Goal: Task Accomplishment & Management: Manage account settings

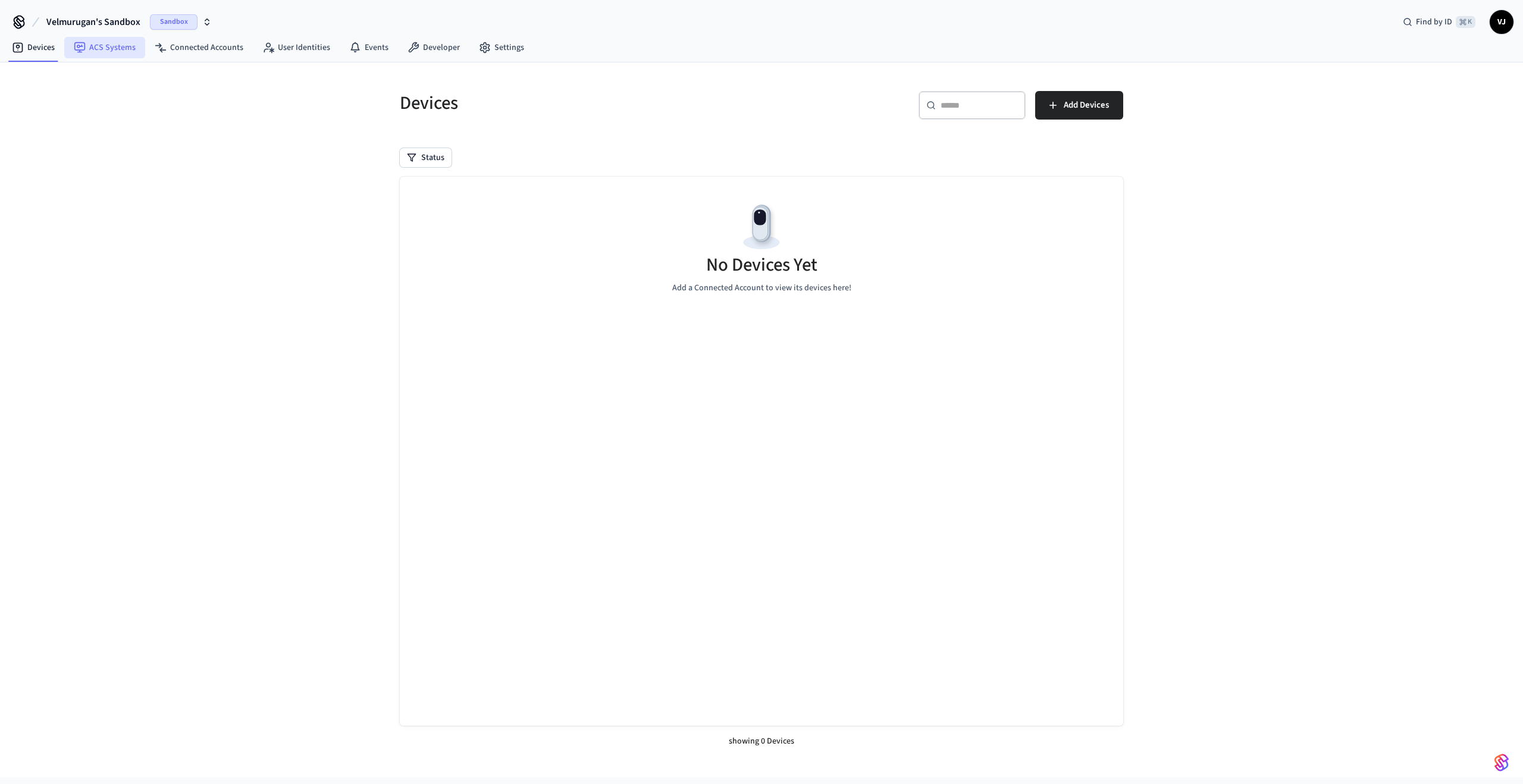
click at [99, 40] on link "ACS Systems" at bounding box center [104, 47] width 81 height 21
click at [100, 46] on link "ACS Systems" at bounding box center [104, 47] width 81 height 21
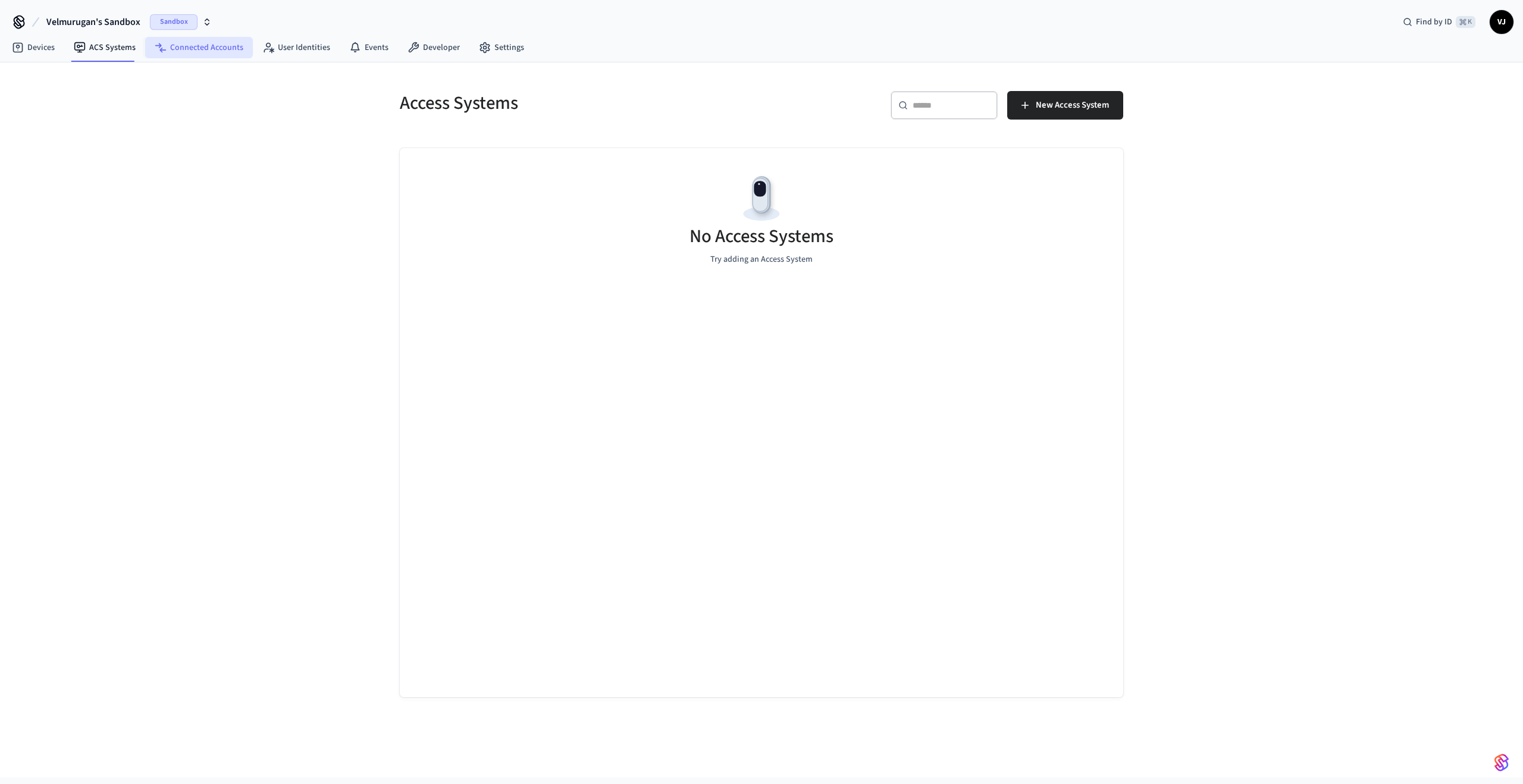
click at [173, 48] on link "Connected Accounts" at bounding box center [199, 47] width 108 height 21
click at [1498, 21] on span "VJ" at bounding box center [1501, 22] width 21 height 21
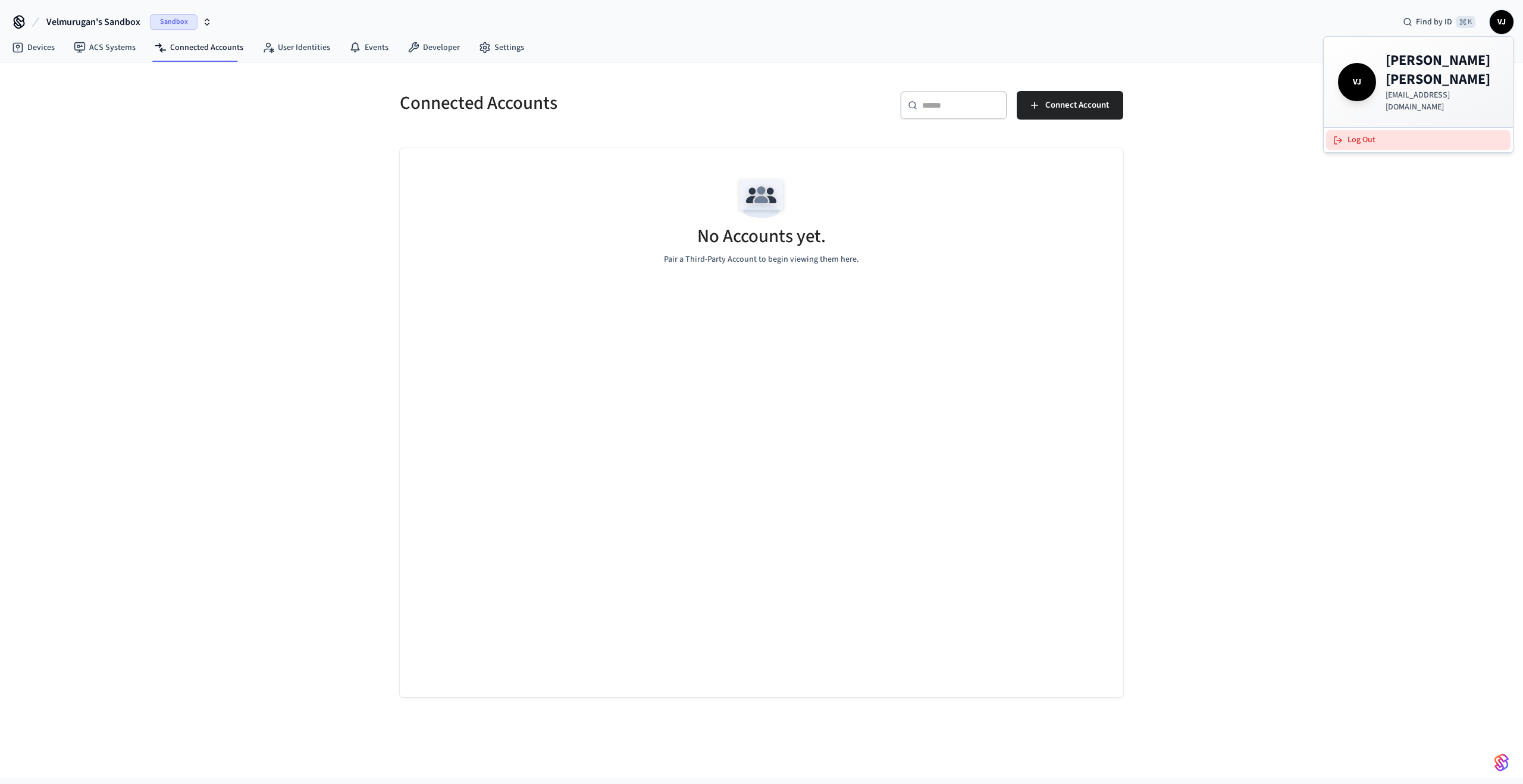
click at [1369, 130] on button "Log Out" at bounding box center [1419, 140] width 184 height 20
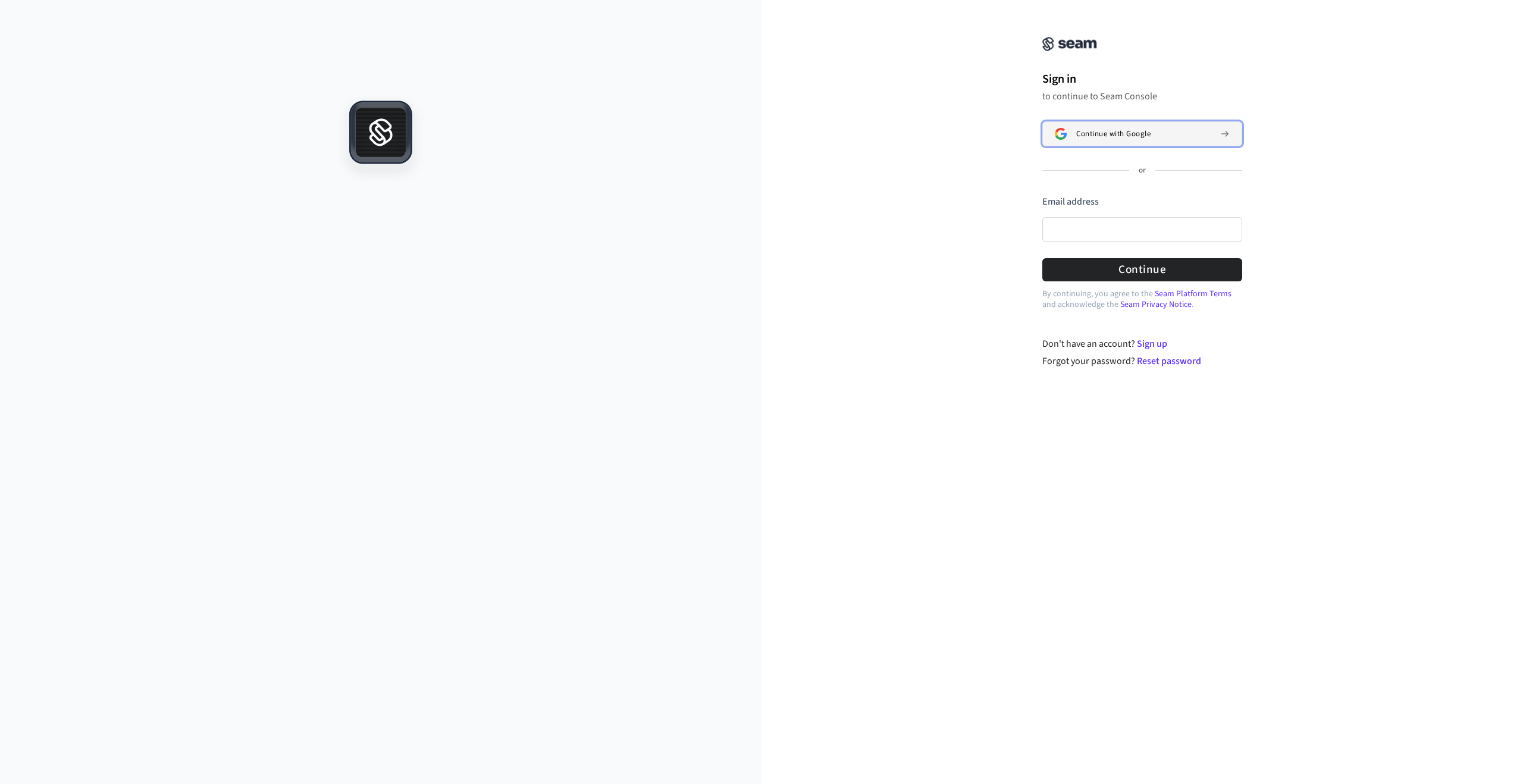
click at [1147, 132] on span "Continue with Google" at bounding box center [1113, 134] width 74 height 10
